Goal: Navigation & Orientation: Find specific page/section

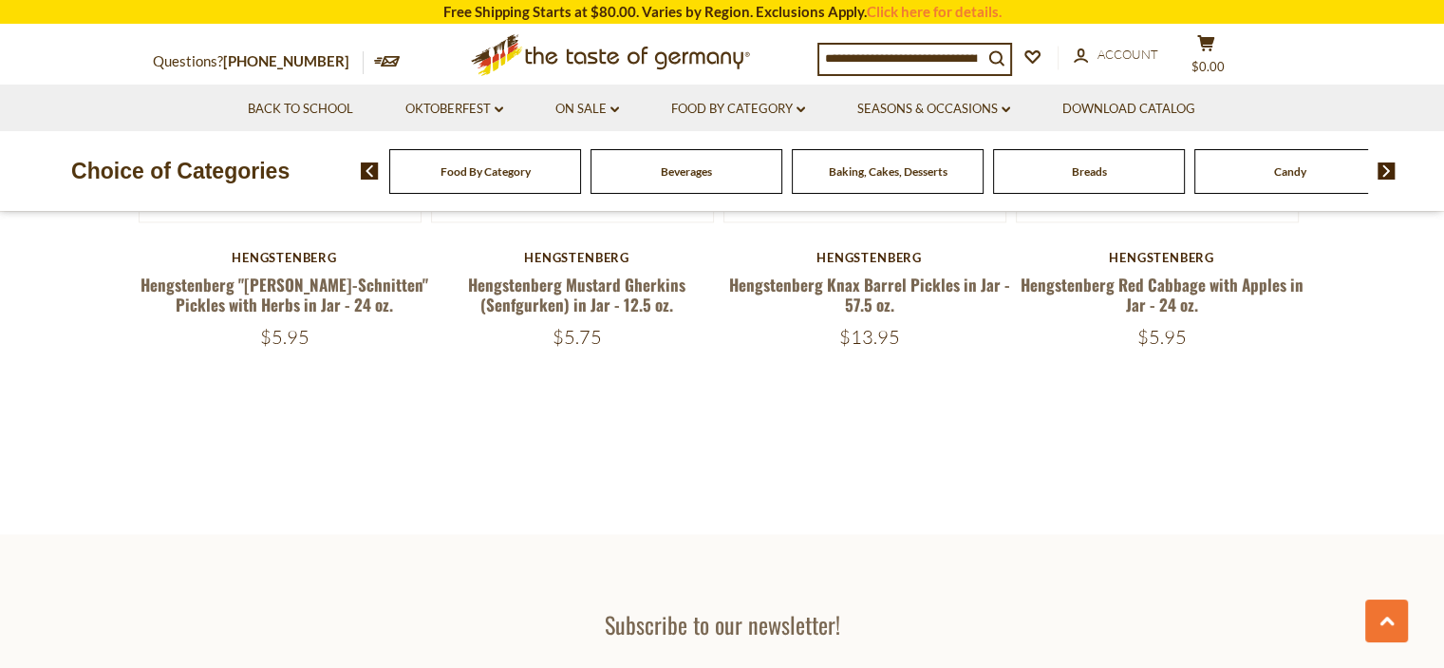
scroll to position [3514, 0]
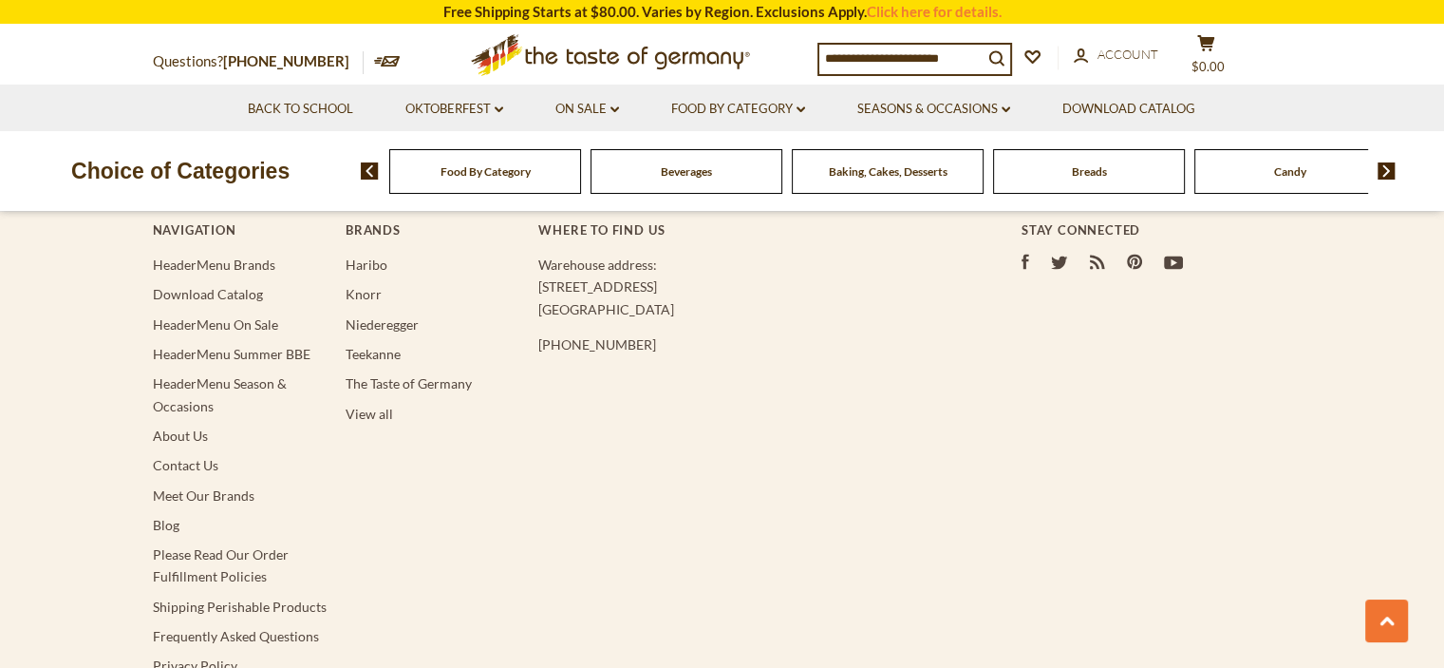
click at [478, 181] on div "Food By Category" at bounding box center [485, 171] width 192 height 45
click at [445, 111] on link "Oktoberfest dropdown_arrow" at bounding box center [454, 109] width 98 height 21
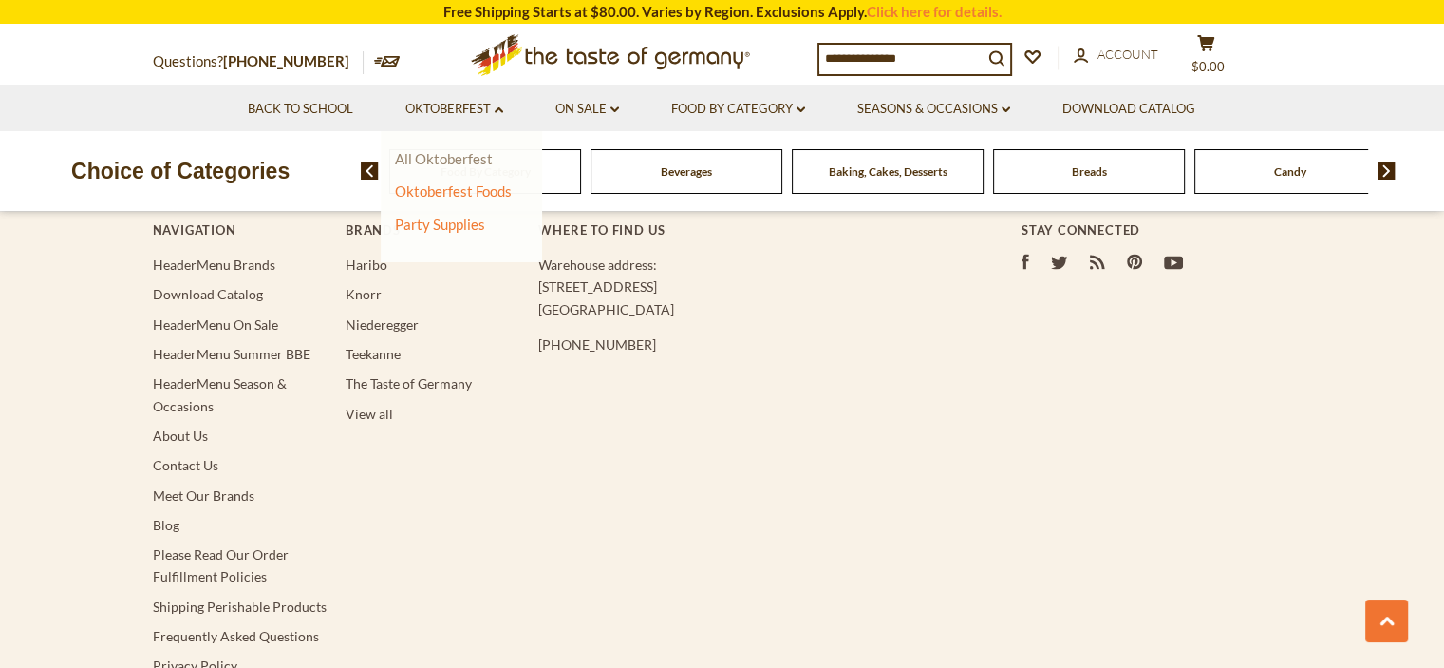
click at [463, 160] on link "All Oktoberfest" at bounding box center [444, 158] width 98 height 17
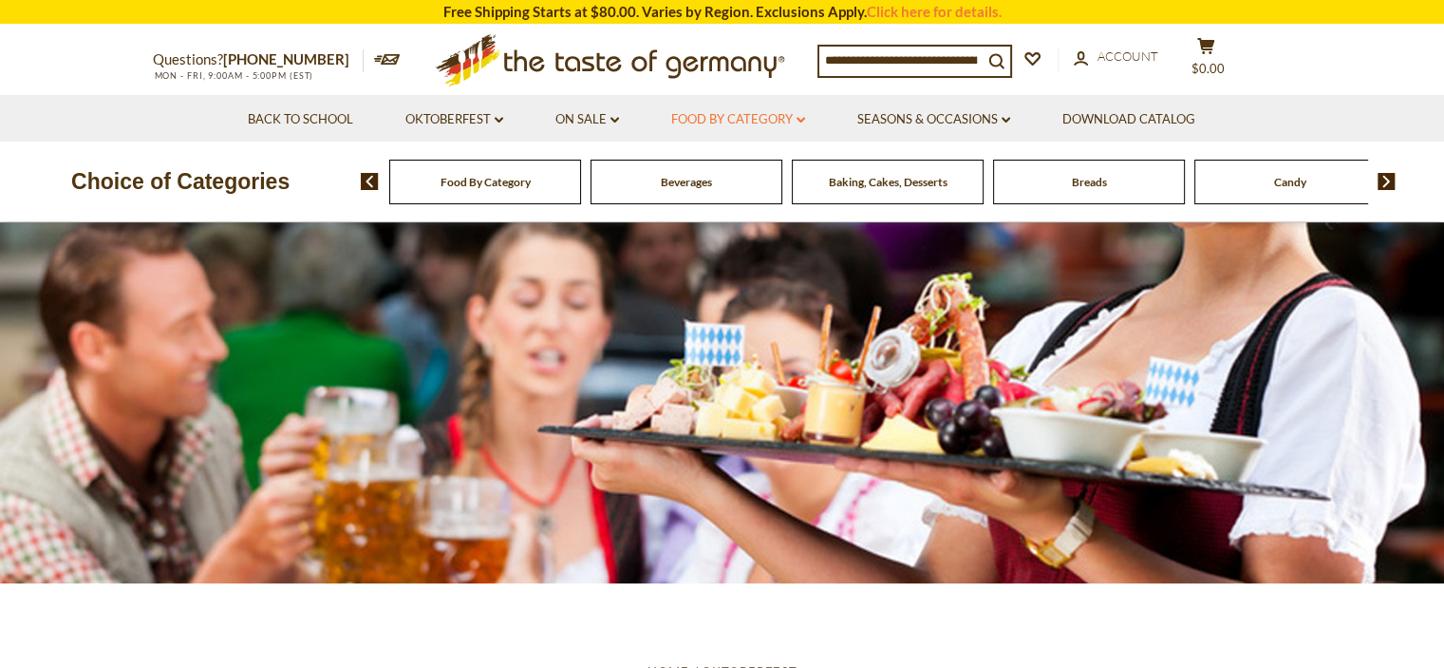
click at [707, 114] on link "Food By Category dropdown_arrow" at bounding box center [738, 119] width 134 height 21
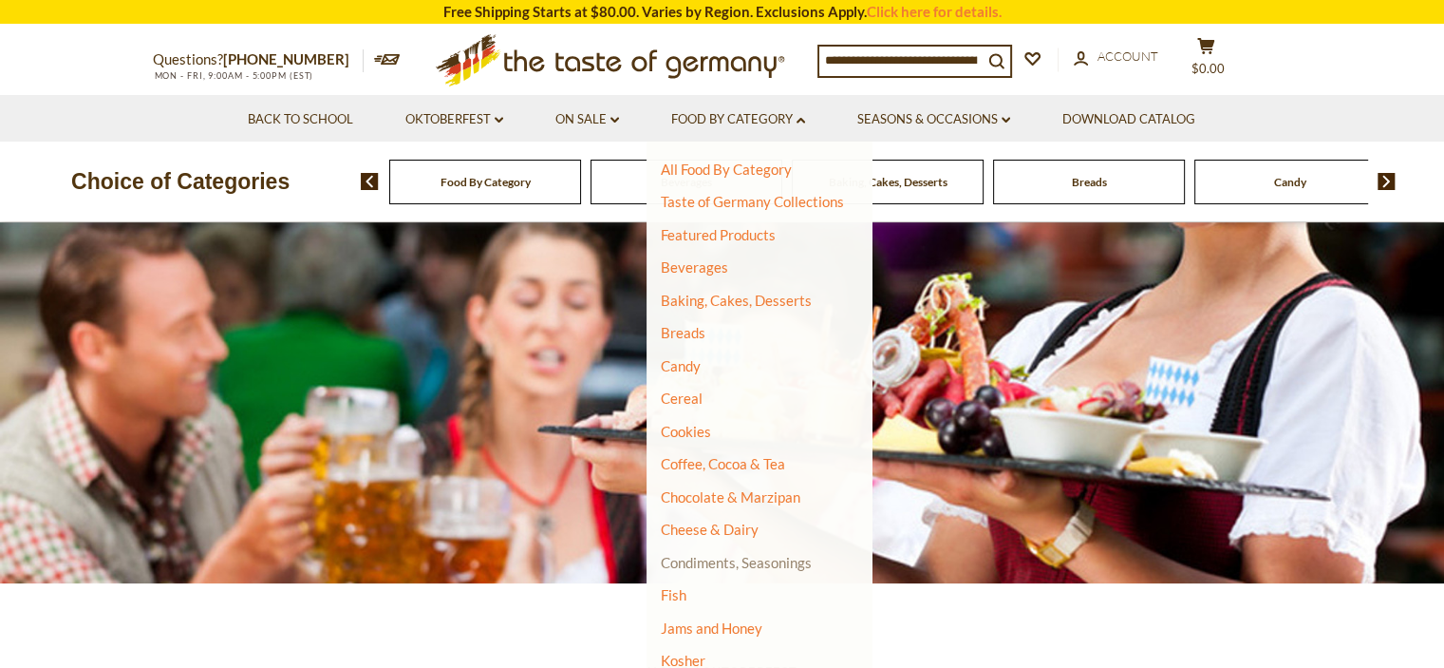
click at [731, 557] on link "Condiments, Seasonings" at bounding box center [736, 562] width 151 height 17
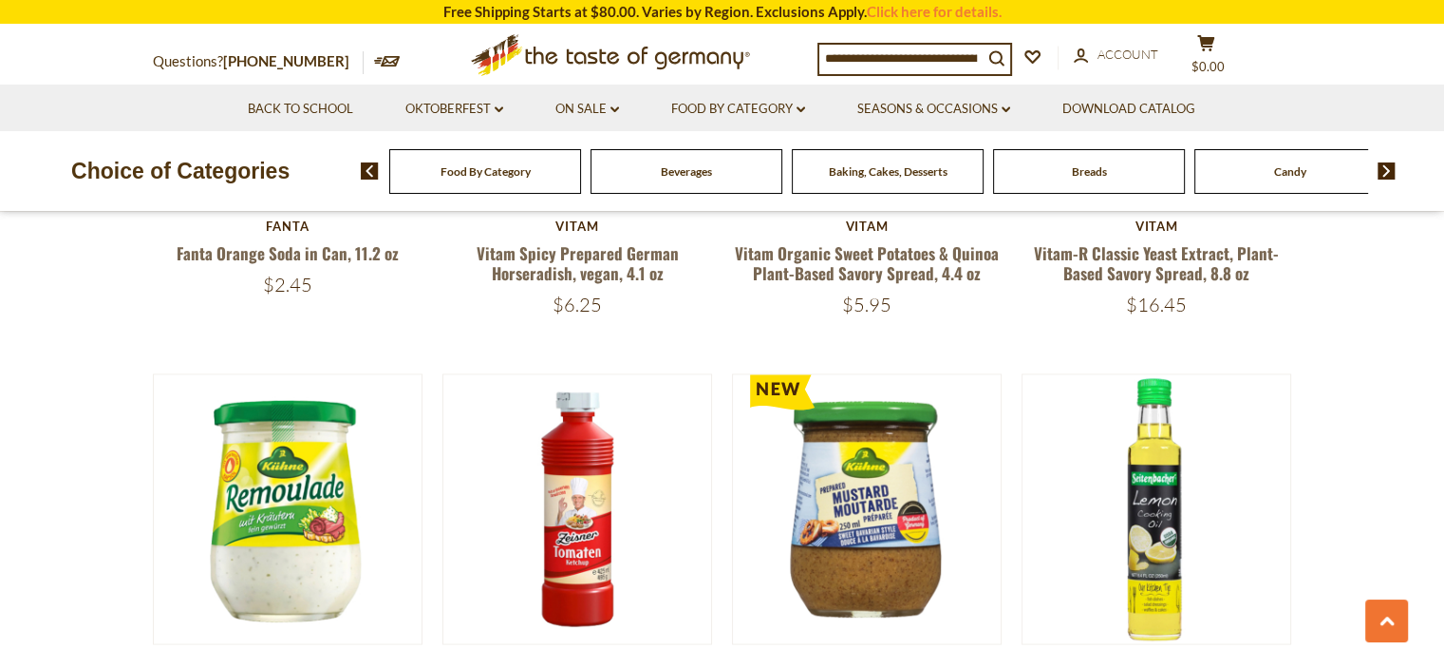
scroll to position [3324, 0]
